Goal: Task Accomplishment & Management: Complete application form

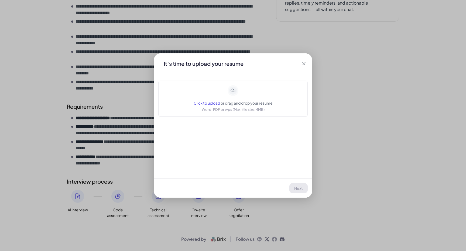
scroll to position [191, 0]
click at [305, 62] on icon at bounding box center [303, 63] width 5 height 5
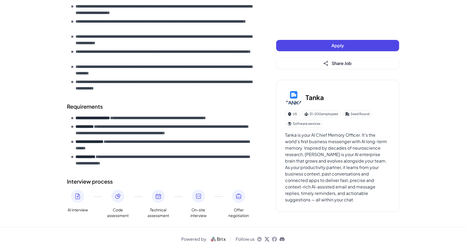
click at [301, 47] on button "Apply" at bounding box center [337, 45] width 123 height 11
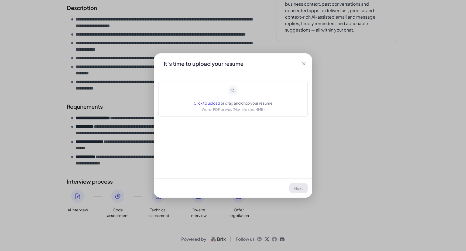
click at [232, 93] on icon at bounding box center [232, 90] width 9 height 9
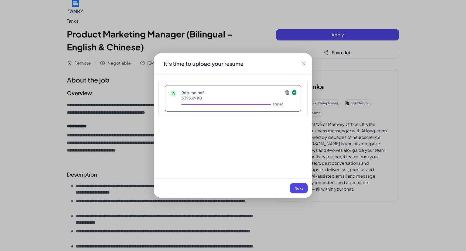
scroll to position [13, 0]
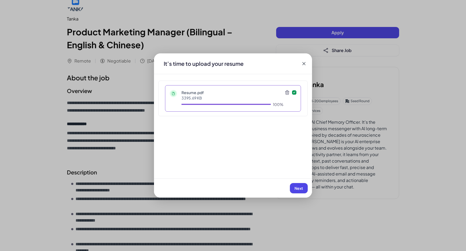
click at [302, 188] on span "Next" at bounding box center [299, 188] width 9 height 5
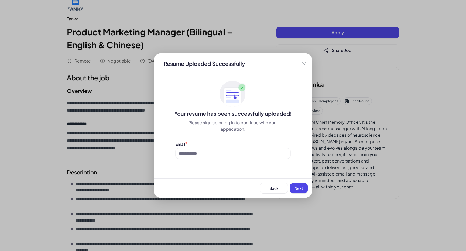
scroll to position [30, 0]
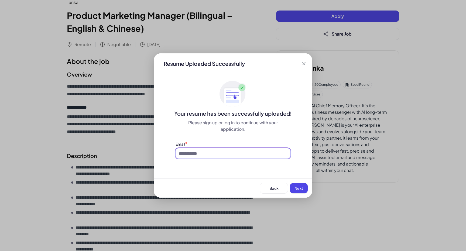
click at [276, 157] on input at bounding box center [233, 153] width 115 height 10
type input "*"
type input "**********"
click at [299, 186] on span "Next" at bounding box center [299, 188] width 9 height 5
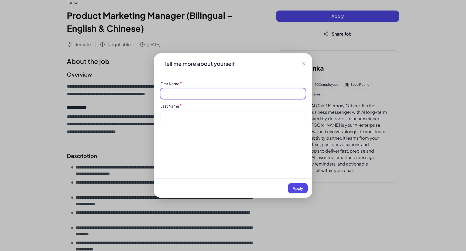
click at [244, 89] on input at bounding box center [233, 93] width 145 height 10
type input "********"
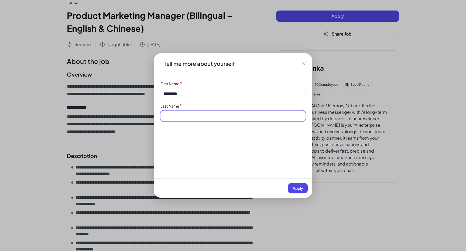
click at [237, 118] on input at bounding box center [233, 116] width 145 height 10
type input "**"
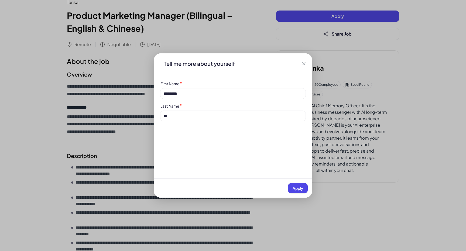
click at [300, 187] on span "Apply" at bounding box center [298, 188] width 11 height 5
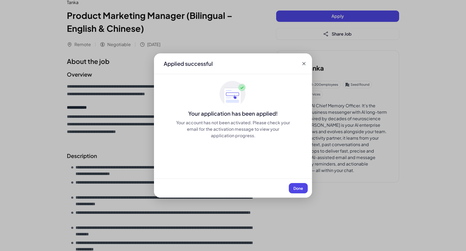
click at [299, 187] on span "Done" at bounding box center [298, 188] width 10 height 5
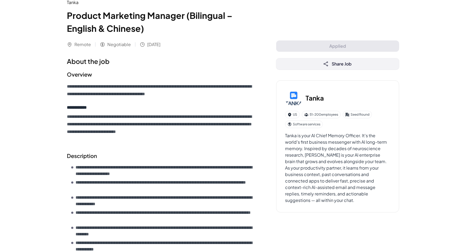
click at [288, 69] on button "Share Job" at bounding box center [337, 63] width 123 height 11
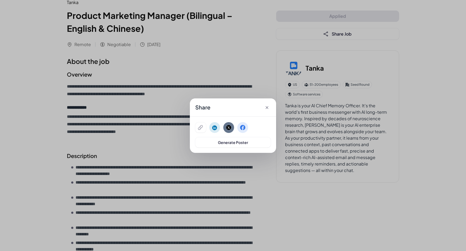
click at [267, 108] on icon at bounding box center [267, 107] width 3 height 3
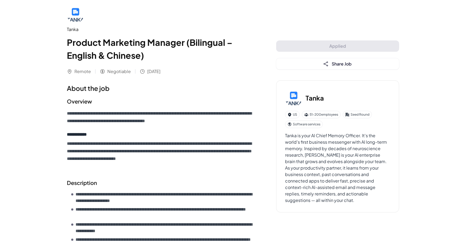
scroll to position [0, 0]
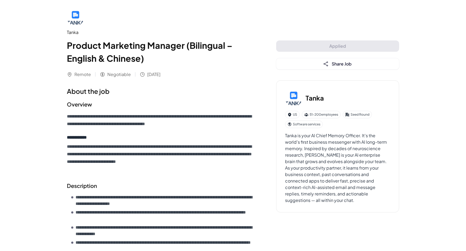
click at [297, 53] on div "Applied Share Job" at bounding box center [337, 54] width 123 height 29
click at [298, 49] on div "Applied Share Job" at bounding box center [337, 54] width 123 height 29
